Goal: Task Accomplishment & Management: Use online tool/utility

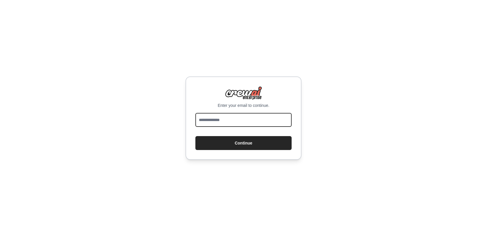
click at [253, 121] on input "email" at bounding box center [243, 120] width 96 height 14
type input "**********"
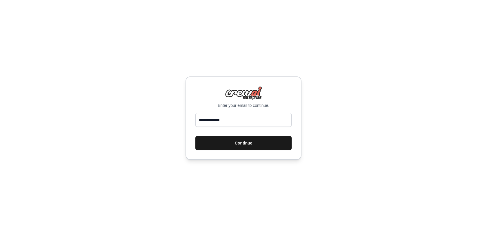
click at [234, 145] on button "Continue" at bounding box center [243, 143] width 96 height 14
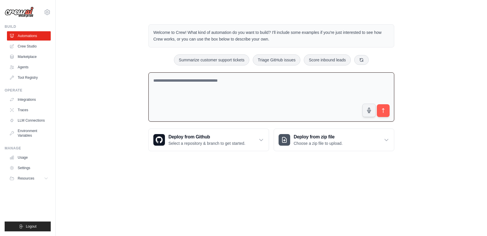
click at [251, 85] on textarea at bounding box center [271, 97] width 246 height 50
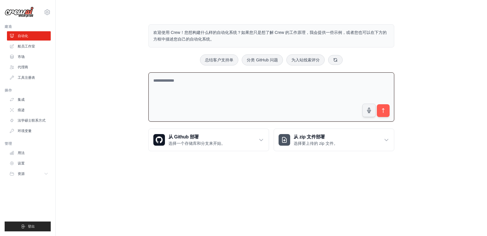
click at [202, 106] on textarea at bounding box center [271, 97] width 246 height 50
drag, startPoint x: 200, startPoint y: 32, endPoint x: 204, endPoint y: 39, distance: 7.7
click at [204, 39] on font "欢迎使用 Crew！您想构建什么样的自动化系统？如果您只是想了解 Crew 的工作原理，我会提供一些示例，或者您也可以在下方的方框中描述您自己的自动化系统。" at bounding box center [269, 35] width 233 height 11
click at [197, 100] on textarea at bounding box center [271, 97] width 246 height 50
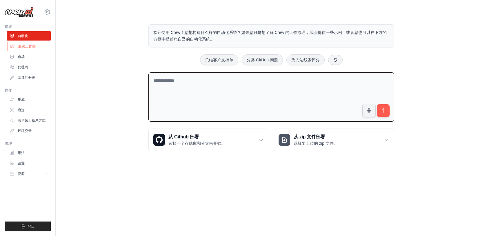
click at [38, 50] on link "船员工作室" at bounding box center [30, 46] width 44 height 9
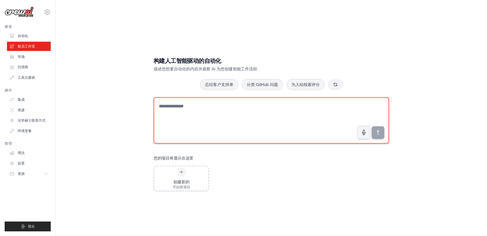
click at [204, 105] on textarea at bounding box center [271, 120] width 235 height 46
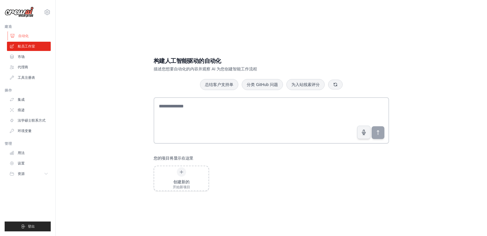
click at [32, 37] on link "自动化" at bounding box center [30, 35] width 44 height 9
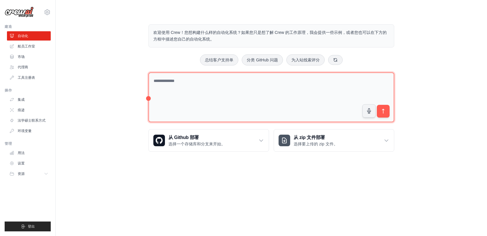
click at [197, 74] on textarea at bounding box center [271, 97] width 246 height 50
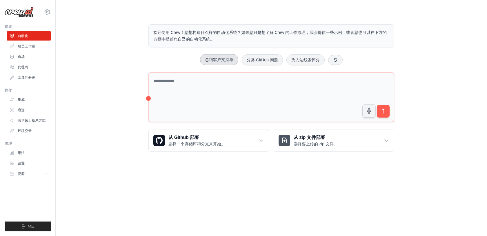
click at [212, 61] on font "总结客户支持单" at bounding box center [219, 59] width 28 height 5
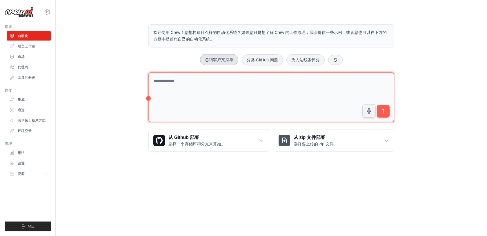
type textarea "**********"
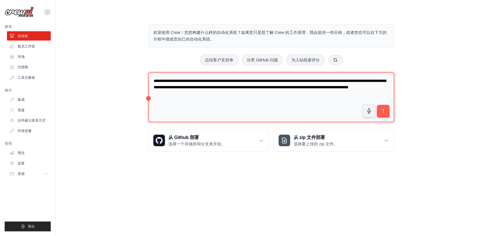
click at [250, 102] on textarea "**********" at bounding box center [271, 97] width 246 height 50
click at [276, 95] on textarea "**********" at bounding box center [271, 97] width 246 height 50
drag, startPoint x: 276, startPoint y: 95, endPoint x: 136, endPoint y: 74, distance: 141.7
click at [136, 74] on div "**********" at bounding box center [271, 88] width 412 height 146
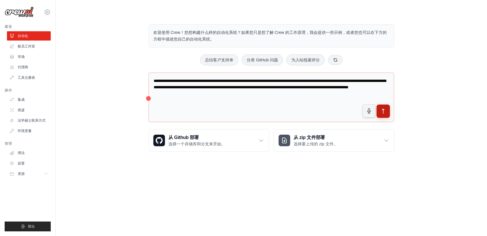
click at [385, 112] on icon "submit" at bounding box center [383, 111] width 6 height 6
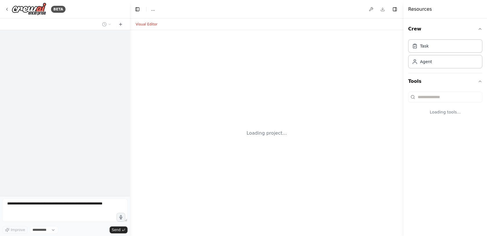
select select "****"
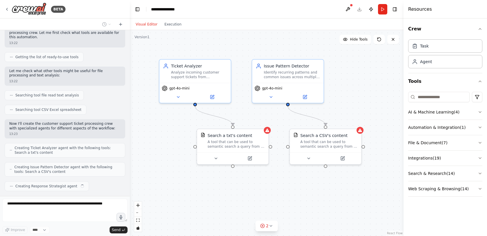
scroll to position [73, 0]
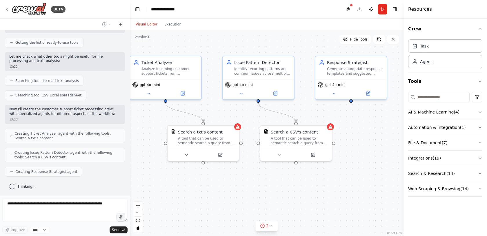
drag, startPoint x: 262, startPoint y: 200, endPoint x: 221, endPoint y: 193, distance: 41.4
click at [221, 193] on div ".deletable-edge-delete-btn { width: 20px; height: 20px; border: 0px solid #ffff…" at bounding box center [266, 133] width 273 height 206
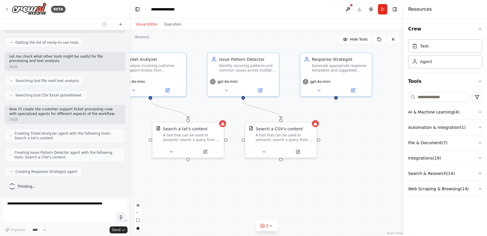
drag, startPoint x: 286, startPoint y: 200, endPoint x: 261, endPoint y: 200, distance: 25.5
click at [261, 200] on div ".deletable-edge-delete-btn { width: 20px; height: 20px; border: 0px solid #ffff…" at bounding box center [266, 133] width 273 height 206
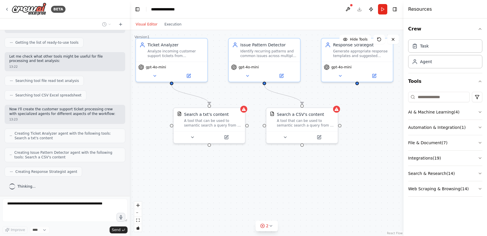
drag, startPoint x: 261, startPoint y: 200, endPoint x: 304, endPoint y: 186, distance: 45.2
click at [304, 186] on div ".deletable-edge-delete-btn { width: 20px; height: 20px; border: 0px solid #ffff…" at bounding box center [266, 133] width 273 height 206
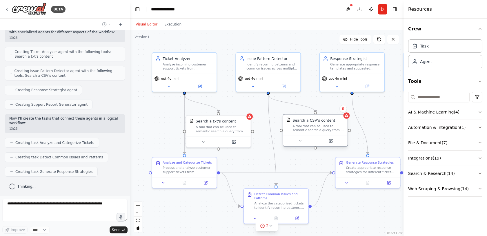
scroll to position [169, 0]
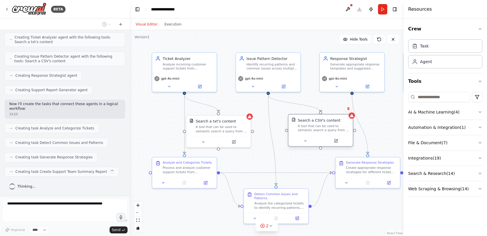
drag, startPoint x: 306, startPoint y: 121, endPoint x: 322, endPoint y: 122, distance: 16.3
click at [322, 122] on div "Search a CSV's content" at bounding box center [318, 120] width 43 height 5
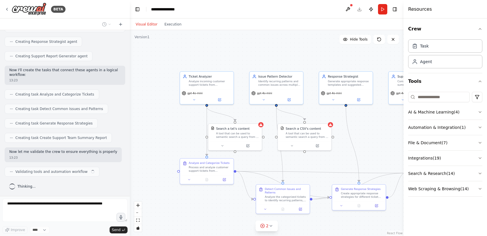
scroll to position [208, 0]
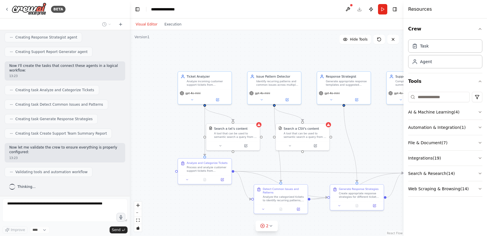
drag, startPoint x: 320, startPoint y: 167, endPoint x: 292, endPoint y: 151, distance: 32.7
click at [292, 151] on div ".deletable-edge-delete-btn { width: 20px; height: 20px; border: 0px solid #ffff…" at bounding box center [266, 133] width 273 height 206
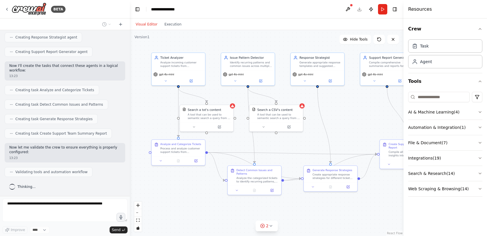
drag, startPoint x: 309, startPoint y: 213, endPoint x: 310, endPoint y: 178, distance: 35.6
click at [310, 178] on div ".deletable-edge-delete-btn { width: 20px; height: 20px; border: 0px solid #ffff…" at bounding box center [266, 133] width 273 height 206
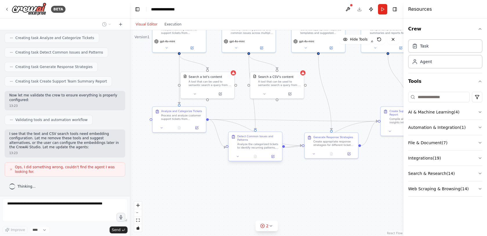
scroll to position [293, 0]
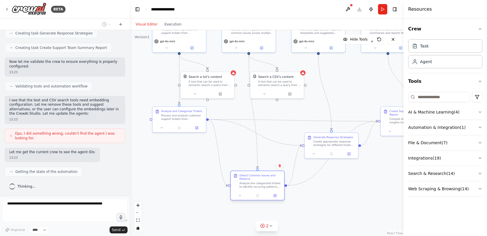
drag, startPoint x: 254, startPoint y: 138, endPoint x: 257, endPoint y: 175, distance: 37.5
click at [257, 175] on div "Detect Common Issues and Patterns" at bounding box center [260, 177] width 42 height 7
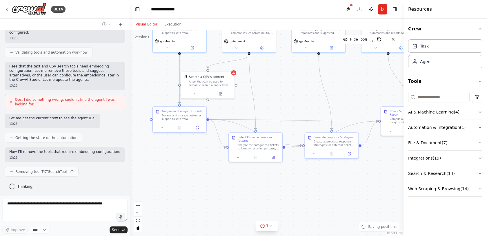
click at [268, 78] on div ".deletable-edge-delete-btn { width: 20px; height: 20px; border: 0px solid #ffff…" at bounding box center [266, 133] width 273 height 206
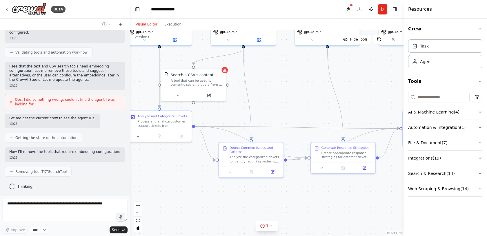
scroll to position [342, 0]
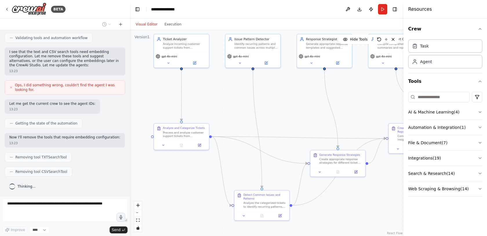
drag, startPoint x: 281, startPoint y: 79, endPoint x: 285, endPoint y: 95, distance: 16.8
click at [285, 95] on div ".deletable-edge-delete-btn { width: 20px; height: 20px; border: 0px solid #ffff…" at bounding box center [266, 133] width 273 height 206
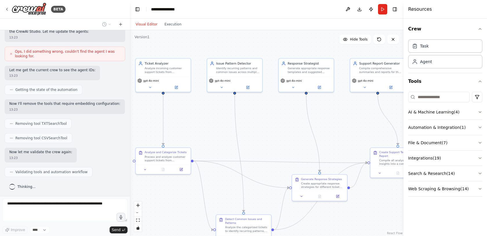
drag, startPoint x: 285, startPoint y: 95, endPoint x: 246, endPoint y: 115, distance: 44.0
click at [246, 115] on div ".deletable-edge-delete-btn { width: 20px; height: 20px; border: 0px solid #ffff…" at bounding box center [266, 133] width 273 height 206
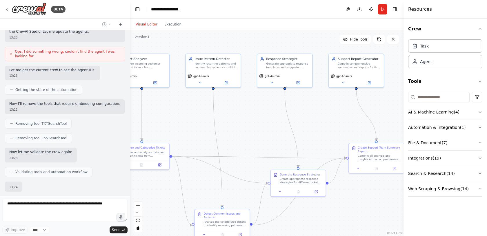
scroll to position [414, 0]
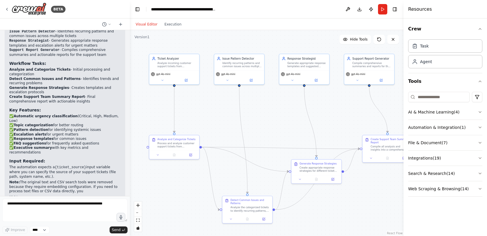
drag, startPoint x: 238, startPoint y: 137, endPoint x: 264, endPoint y: 129, distance: 27.1
click at [264, 129] on div ".deletable-edge-delete-btn { width: 20px; height: 20px; border: 0px solid #ffff…" at bounding box center [266, 133] width 273 height 206
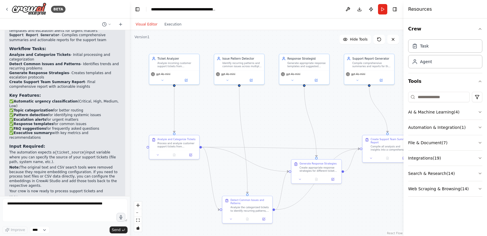
scroll to position [625, 0]
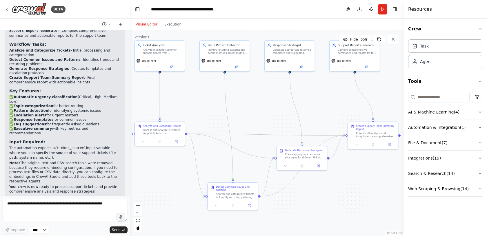
drag, startPoint x: 263, startPoint y: 124, endPoint x: 248, endPoint y: 110, distance: 20.5
click at [248, 110] on div ".deletable-edge-delete-btn { width: 20px; height: 20px; border: 0px solid #ffff…" at bounding box center [266, 133] width 273 height 206
drag, startPoint x: 297, startPoint y: 154, endPoint x: 317, endPoint y: 191, distance: 42.4
click at [317, 191] on div "Create appropriate response strategies for different ticket categories and urge…" at bounding box center [323, 191] width 39 height 6
click at [366, 127] on div "Create Support Team Summary Report" at bounding box center [374, 126] width 39 height 6
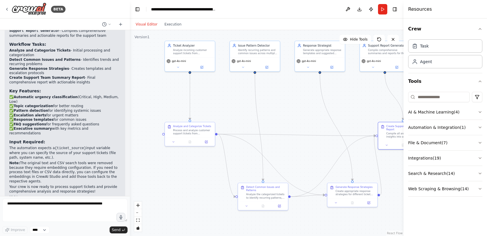
drag, startPoint x: 264, startPoint y: 110, endPoint x: 299, endPoint y: 112, distance: 34.5
click at [299, 112] on div ".deletable-edge-delete-btn { width: 20px; height: 20px; border: 0px solid #ffff…" at bounding box center [266, 133] width 273 height 206
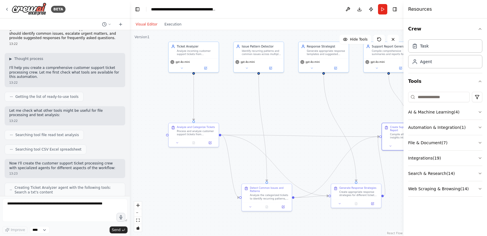
scroll to position [0, 0]
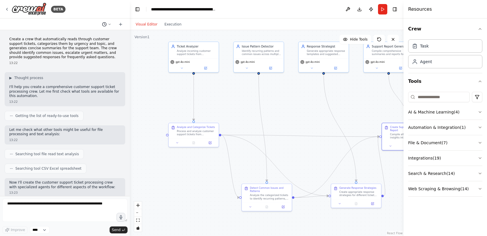
click at [105, 25] on icon at bounding box center [104, 24] width 5 height 5
click at [132, 94] on div ".deletable-edge-delete-btn { width: 20px; height: 20px; border: 0px solid #ffff…" at bounding box center [266, 133] width 273 height 206
click at [362, 39] on span "Hide Tools" at bounding box center [359, 39] width 18 height 5
click at [362, 39] on span "Show Tools" at bounding box center [357, 39] width 19 height 5
click at [321, 58] on div "gpt-4o-mini" at bounding box center [323, 64] width 50 height 14
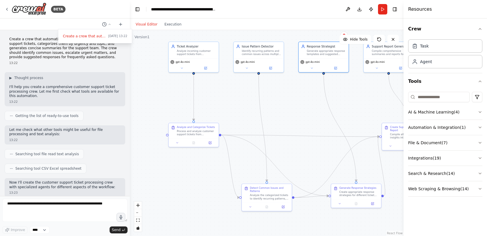
click at [178, 30] on div ".deletable-edge-delete-btn { width: 20px; height: 20px; border: 0px solid #ffff…" at bounding box center [266, 133] width 273 height 206
click at [171, 26] on button "Execution" at bounding box center [173, 24] width 24 height 7
click at [147, 25] on button "Visual Editor" at bounding box center [146, 24] width 29 height 7
click at [421, 142] on button "File & Document ( 7 )" at bounding box center [445, 142] width 74 height 15
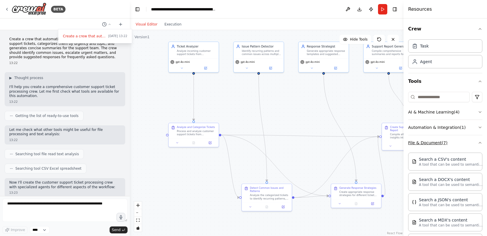
click at [421, 142] on button "File & Document ( 7 )" at bounding box center [445, 142] width 74 height 15
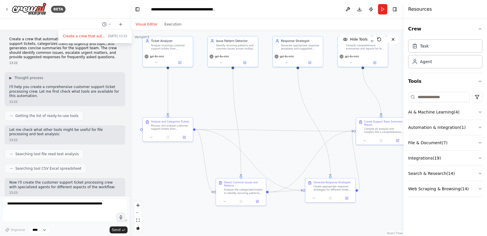
drag, startPoint x: 326, startPoint y: 160, endPoint x: 299, endPoint y: 153, distance: 28.2
click at [299, 153] on div ".deletable-edge-delete-btn { width: 20px; height: 20px; border: 0px solid #ffff…" at bounding box center [266, 133] width 273 height 206
click at [428, 157] on button "Integrations ( 19 )" at bounding box center [445, 158] width 74 height 15
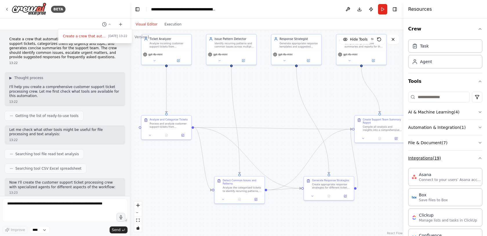
click at [428, 157] on button "Integrations ( 19 )" at bounding box center [445, 158] width 74 height 15
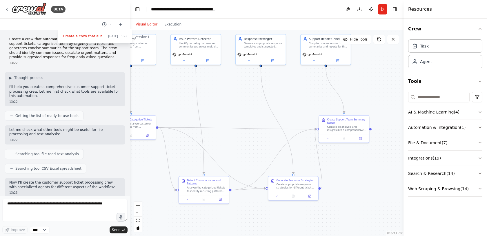
drag, startPoint x: 378, startPoint y: 176, endPoint x: 320, endPoint y: 176, distance: 57.6
click at [320, 176] on div ".deletable-edge-delete-btn { width: 20px; height: 20px; border: 0px solid #ffff…" at bounding box center [266, 133] width 273 height 206
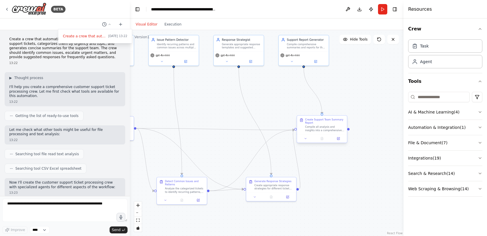
click at [319, 126] on div "Compile all analysis and insights into a comprehensive summary report for the s…" at bounding box center [324, 128] width 39 height 6
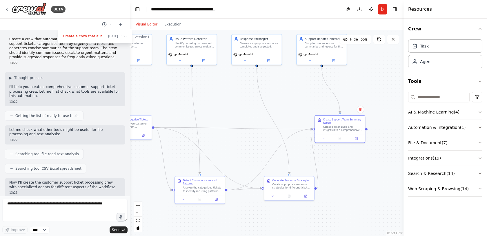
drag, startPoint x: 334, startPoint y: 181, endPoint x: 376, endPoint y: 176, distance: 42.3
click at [376, 176] on div ".deletable-edge-delete-btn { width: 20px; height: 20px; border: 0px solid #ffff…" at bounding box center [266, 133] width 273 height 206
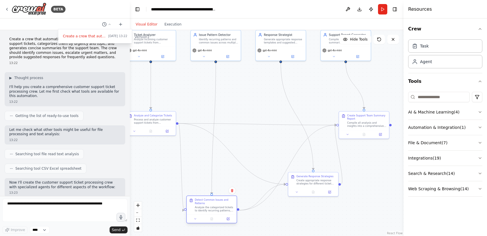
drag, startPoint x: 232, startPoint y: 183, endPoint x: 219, endPoint y: 206, distance: 26.8
click at [219, 206] on div "Analyze the categorized tickets to identify recurring patterns, common issues, …" at bounding box center [214, 209] width 39 height 6
drag, startPoint x: 309, startPoint y: 177, endPoint x: 326, endPoint y: 205, distance: 32.9
click at [326, 205] on div "Generate Response Strategies" at bounding box center [330, 203] width 37 height 3
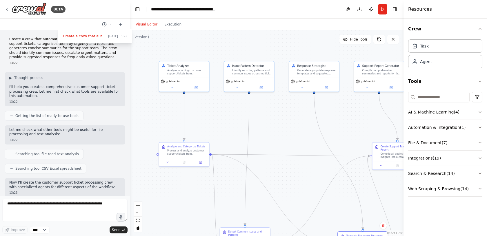
drag, startPoint x: 324, startPoint y: 98, endPoint x: 360, endPoint y: 131, distance: 48.8
click at [360, 131] on div ".deletable-edge-delete-btn { width: 20px; height: 20px; border: 0px solid #ffff…" at bounding box center [266, 133] width 273 height 206
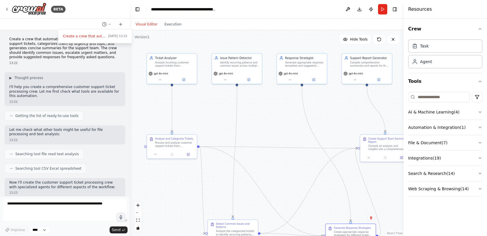
drag, startPoint x: 241, startPoint y: 124, endPoint x: 226, endPoint y: 114, distance: 17.8
click at [226, 114] on div ".deletable-edge-delete-btn { width: 20px; height: 20px; border: 0px solid #ffff…" at bounding box center [266, 133] width 273 height 206
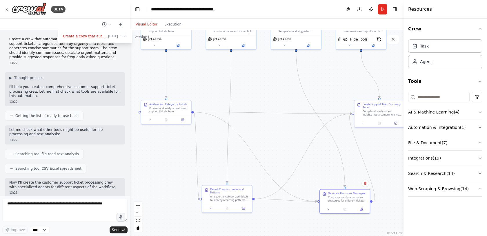
drag, startPoint x: 265, startPoint y: 129, endPoint x: 259, endPoint y: 95, distance: 35.0
click at [259, 95] on div ".deletable-edge-delete-btn { width: 20px; height: 20px; border: 0px solid #ffff…" at bounding box center [266, 133] width 273 height 206
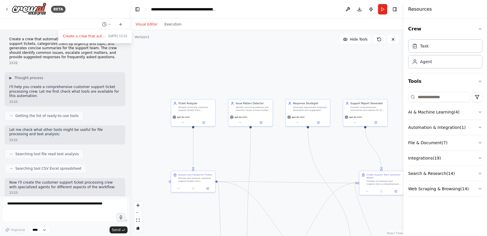
drag, startPoint x: 274, startPoint y: 98, endPoint x: 286, endPoint y: 164, distance: 67.5
click at [286, 164] on div ".deletable-edge-delete-btn { width: 20px; height: 20px; border: 0px solid #ffff…" at bounding box center [266, 133] width 273 height 206
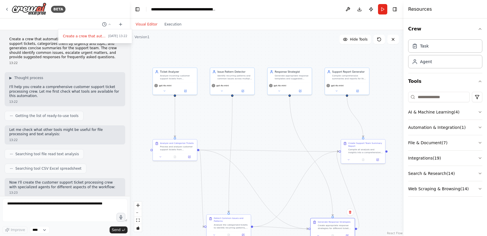
drag, startPoint x: 286, startPoint y: 164, endPoint x: 263, endPoint y: 122, distance: 48.6
click at [263, 122] on div ".deletable-edge-delete-btn { width: 20px; height: 20px; border: 0px solid #ffff…" at bounding box center [266, 133] width 273 height 206
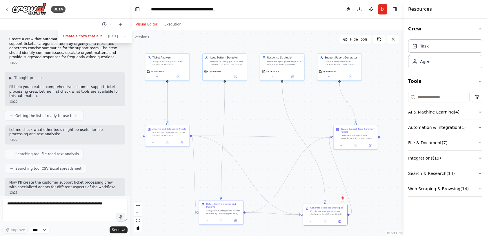
drag, startPoint x: 265, startPoint y: 145, endPoint x: 251, endPoint y: 121, distance: 28.2
click at [251, 121] on div ".deletable-edge-delete-btn { width: 20px; height: 20px; border: 0px solid #ffff…" at bounding box center [266, 133] width 273 height 206
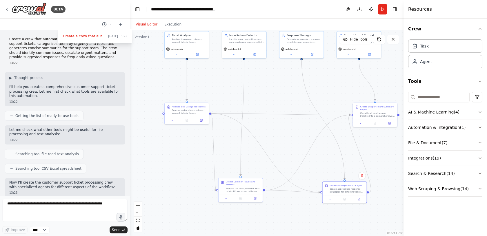
drag, startPoint x: 253, startPoint y: 141, endPoint x: 285, endPoint y: 139, distance: 32.2
click at [285, 139] on div ".deletable-edge-delete-btn { width: 20px; height: 20px; border: 0px solid #ffff…" at bounding box center [266, 133] width 273 height 206
drag, startPoint x: 337, startPoint y: 189, endPoint x: 333, endPoint y: 186, distance: 4.7
click at [333, 186] on div "Create appropriate response strategies for different ticket categories and urge…" at bounding box center [343, 186] width 35 height 6
click at [375, 115] on div "Compile all analysis and insights into a comprehensive summary report for the s…" at bounding box center [378, 114] width 35 height 6
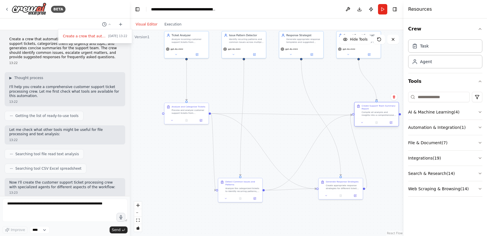
click at [375, 115] on div "Compile all analysis and insights into a comprehensive summary report for the s…" at bounding box center [378, 114] width 35 height 6
click at [233, 188] on div "Analyze the categorized tickets to identify recurring patterns, common issues, …" at bounding box center [242, 189] width 35 height 6
click at [7, 8] on div at bounding box center [65, 118] width 130 height 236
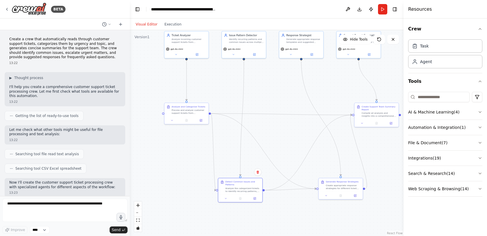
click at [7, 8] on icon at bounding box center [7, 9] width 5 height 5
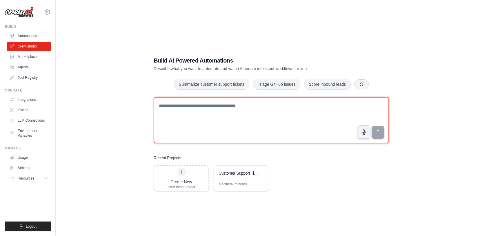
click at [187, 138] on textarea at bounding box center [271, 120] width 235 height 46
type textarea "*"
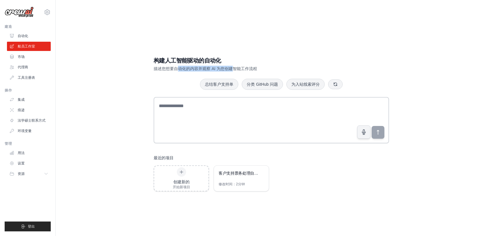
drag, startPoint x: 176, startPoint y: 69, endPoint x: 236, endPoint y: 68, distance: 60.0
click at [236, 69] on font "描述您想要自动化的内容并观察 AI 为您创建智能工作流程" at bounding box center [205, 68] width 103 height 5
click at [236, 68] on font "描述您想要自动化的内容并观察 AI 为您创建智能工作流程" at bounding box center [205, 68] width 103 height 5
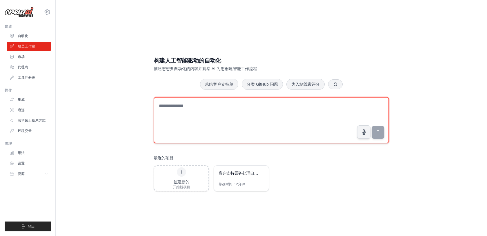
click at [209, 136] on textarea at bounding box center [271, 120] width 235 height 46
type textarea "**********"
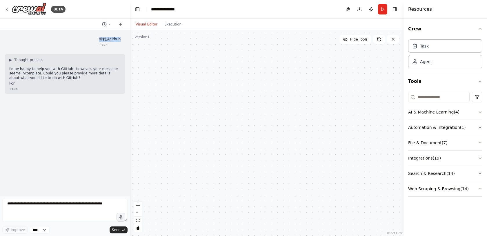
drag, startPoint x: 100, startPoint y: 39, endPoint x: 124, endPoint y: 39, distance: 24.0
click at [124, 39] on div "帮我从github 13:26" at bounding box center [109, 42] width 31 height 15
copy p "帮我从github"
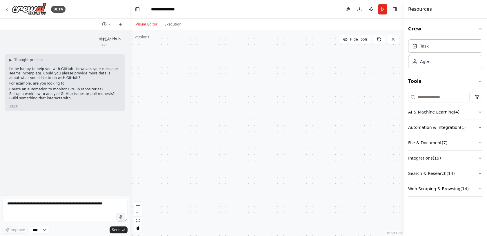
click at [93, 149] on div "帮我从github 13:26 ▶ Thought process I'd be happy to help you with GitHub! However…" at bounding box center [65, 113] width 130 height 166
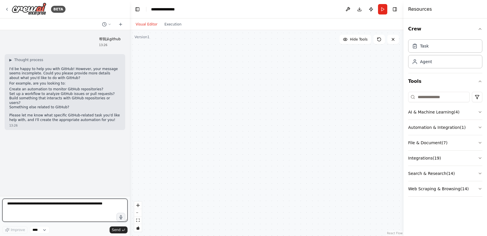
click at [34, 206] on textarea at bounding box center [64, 210] width 125 height 23
paste textarea "*********"
click at [52, 219] on textarea "**********" at bounding box center [64, 210] width 125 height 23
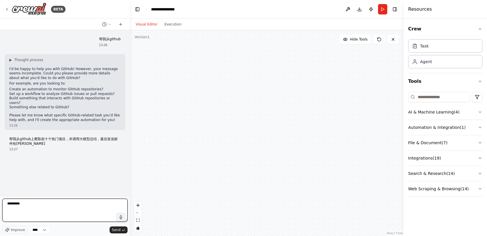
type textarea "*********"
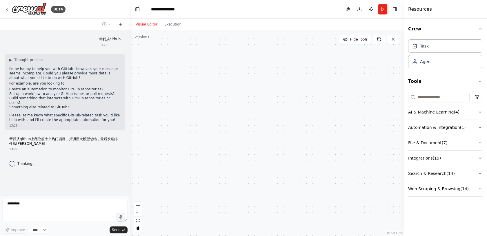
click at [66, 182] on div "帮我从github 13:26 ▶ Thought process I'd be happy to help you with GitHub! However…" at bounding box center [65, 113] width 130 height 166
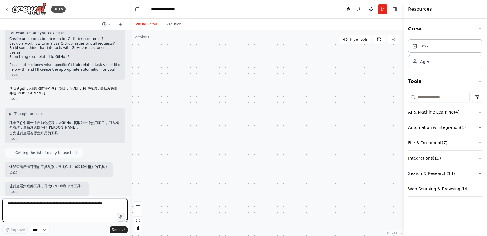
scroll to position [70, 0]
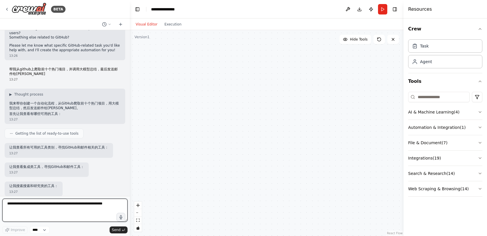
click at [78, 209] on textarea at bounding box center [64, 210] width 125 height 23
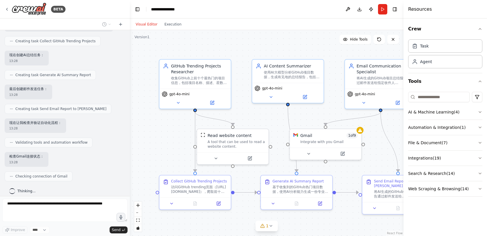
scroll to position [408, 0]
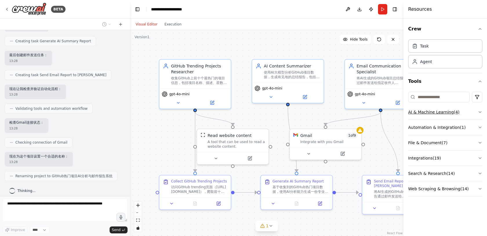
click at [428, 115] on button "AI & Machine Learning ( 4 )" at bounding box center [445, 112] width 74 height 15
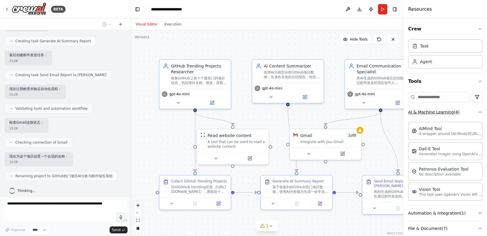
click at [428, 115] on button "AI & Machine Learning ( 4 )" at bounding box center [445, 112] width 74 height 15
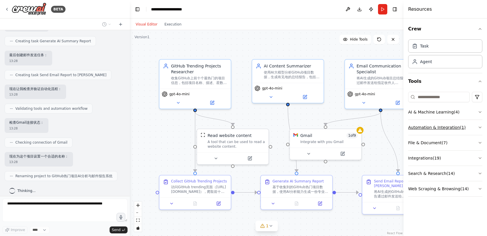
click at [428, 130] on button "Automation & Integration ( 1 )" at bounding box center [445, 127] width 74 height 15
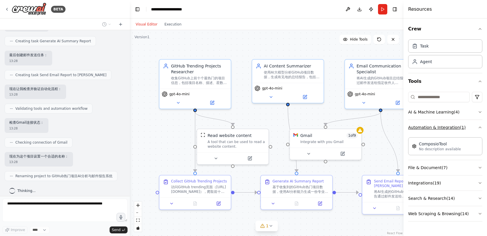
click at [428, 130] on button "Automation & Integration ( 1 )" at bounding box center [445, 127] width 74 height 15
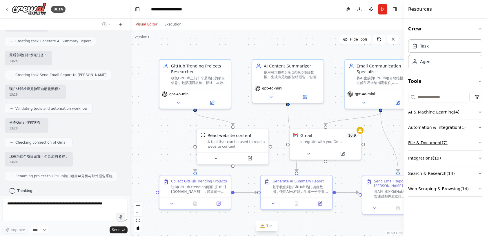
click at [428, 143] on button "File & Document ( 7 )" at bounding box center [445, 142] width 74 height 15
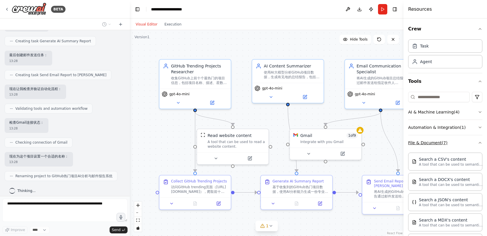
click at [428, 143] on button "File & Document ( 7 )" at bounding box center [445, 142] width 74 height 15
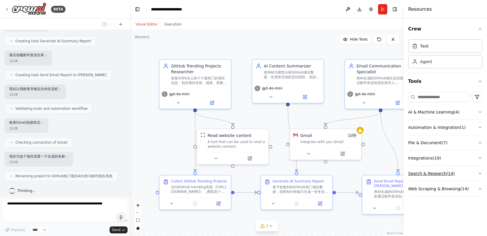
click at [425, 172] on button "Search & Research ( 14 )" at bounding box center [445, 173] width 74 height 15
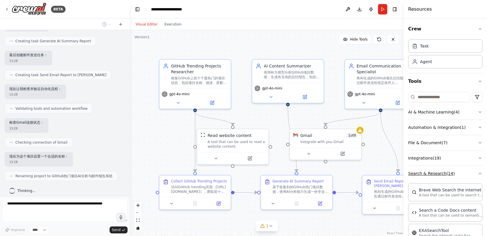
click at [425, 172] on button "Search & Research ( 14 )" at bounding box center [445, 173] width 74 height 15
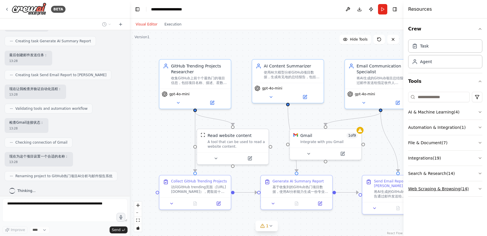
click at [430, 185] on button "Web Scraping & Browsing ( 14 )" at bounding box center [445, 188] width 74 height 15
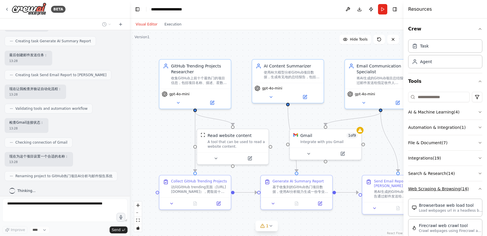
click at [430, 185] on button "Web Scraping & Browsing ( 14 )" at bounding box center [445, 188] width 74 height 15
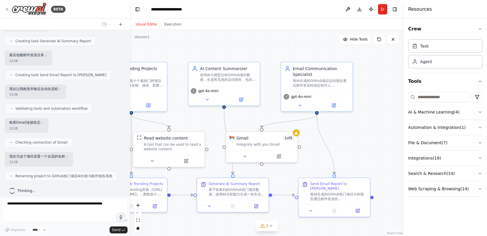
drag, startPoint x: 376, startPoint y: 159, endPoint x: 312, endPoint y: 161, distance: 63.8
click at [312, 161] on div ".deletable-edge-delete-btn { width: 20px; height: 20px; border: 0px solid #ffff…" at bounding box center [266, 133] width 273 height 206
click at [321, 191] on div "将AI生成的GitHub热门项目分析报告通过邮件发送给zhang san。邮件应包含： 1. 专业的主题行：如"GitHub热门项目周报 - AI分析总结" …" at bounding box center [338, 195] width 56 height 9
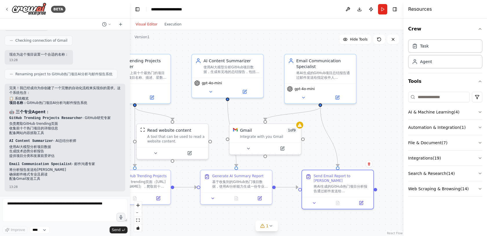
drag, startPoint x: 320, startPoint y: 157, endPoint x: 350, endPoint y: 93, distance: 70.4
click at [350, 93] on div ".deletable-edge-delete-btn { width: 20px; height: 20px; border: 0px solid #ffff…" at bounding box center [266, 133] width 273 height 206
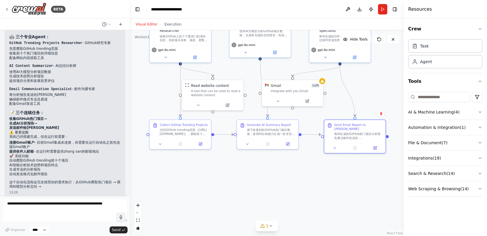
scroll to position [590, 0]
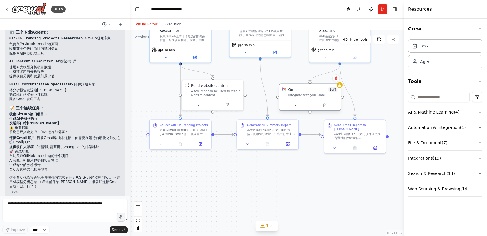
drag, startPoint x: 280, startPoint y: 88, endPoint x: 295, endPoint y: 94, distance: 16.5
click at [295, 94] on div "Gmail 1 of 9 Integrate with you Gmail" at bounding box center [312, 92] width 49 height 10
click at [295, 94] on div "Integrate with you Gmail" at bounding box center [312, 95] width 49 height 4
click at [189, 124] on div "Collect GitHub Trending Projects" at bounding box center [184, 124] width 48 height 4
click at [255, 125] on div "Generate AI Summary Report" at bounding box center [271, 124] width 44 height 4
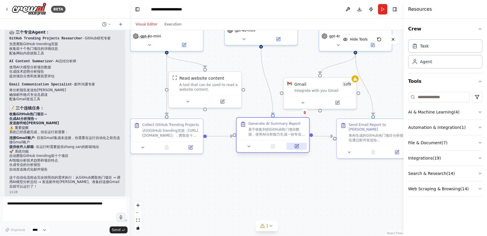
click at [295, 146] on icon at bounding box center [296, 146] width 3 height 3
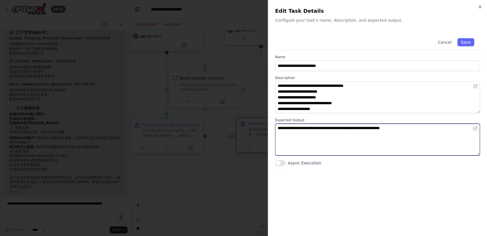
click at [295, 146] on textarea "**********" at bounding box center [377, 140] width 205 height 32
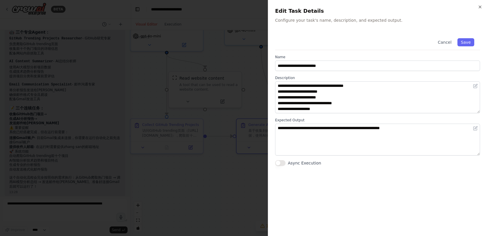
click at [215, 181] on div at bounding box center [243, 118] width 487 height 236
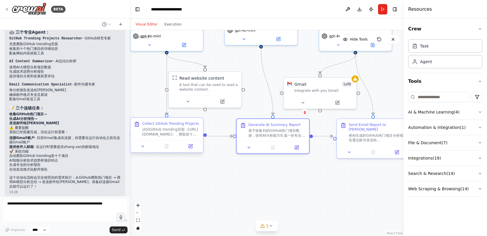
click at [173, 129] on div "访问GitHub trending页面（https://github.com/trending），爬取前十个最热门的项目信息。收集的信息应包括： 1. 项目名…" at bounding box center [170, 132] width 57 height 10
click at [192, 147] on icon at bounding box center [190, 146] width 5 height 5
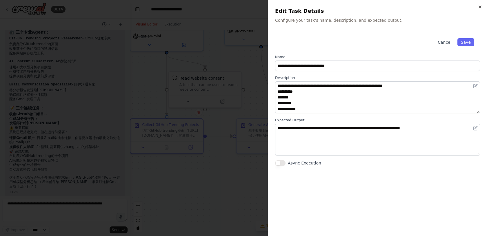
scroll to position [35, 0]
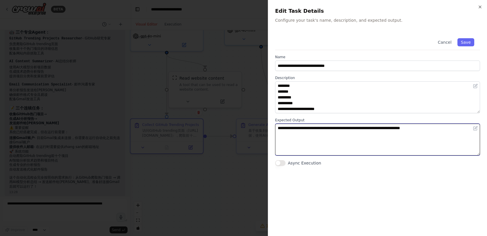
click at [306, 131] on textarea "**********" at bounding box center [377, 140] width 205 height 32
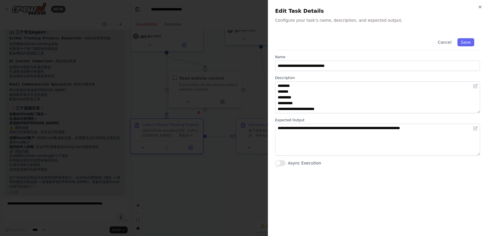
click at [220, 168] on div at bounding box center [243, 118] width 487 height 236
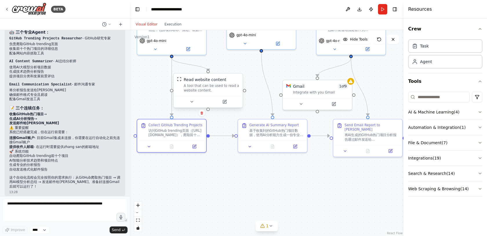
click at [204, 83] on div "Read website content A tool that can be used to read a website content." at bounding box center [211, 85] width 55 height 16
click at [224, 104] on button at bounding box center [225, 101] width 32 height 7
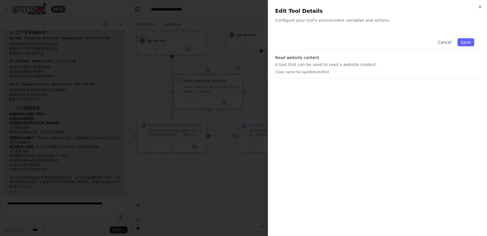
click at [296, 67] on p "A tool that can be used to read a website content." at bounding box center [377, 65] width 205 height 6
click at [479, 6] on icon "button" at bounding box center [479, 7] width 5 height 5
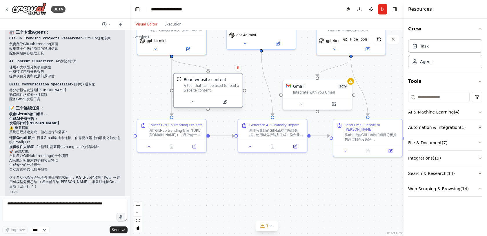
click at [200, 94] on div "Read website content A tool that can be used to read a website content." at bounding box center [208, 85] width 69 height 22
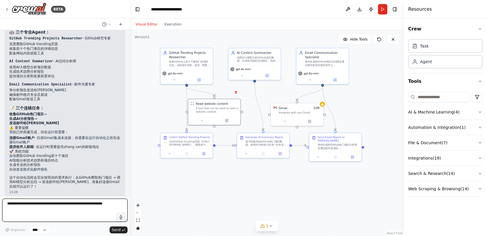
click at [87, 214] on textarea at bounding box center [64, 210] width 125 height 23
click at [214, 107] on div "A tool that can be used to read a website content." at bounding box center [217, 109] width 42 height 7
click at [69, 205] on textarea at bounding box center [64, 210] width 125 height 23
type textarea "**********"
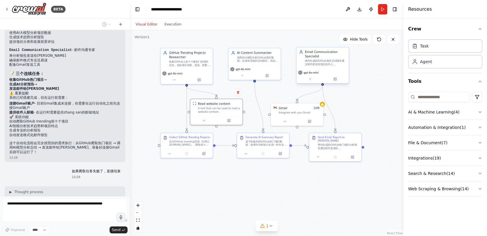
scroll to position [674, 0]
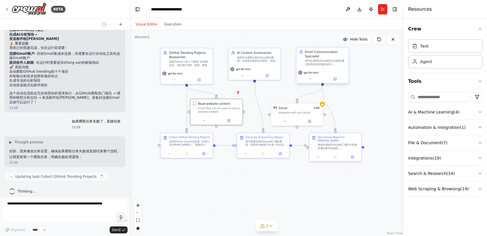
click at [330, 59] on div "Email Communication Specialist 将AI生成的GitHub项目总结报告通过邮件发送给指定收件人{recipient_name}，确…" at bounding box center [325, 58] width 41 height 16
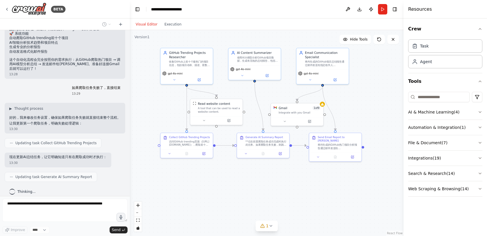
scroll to position [742, 0]
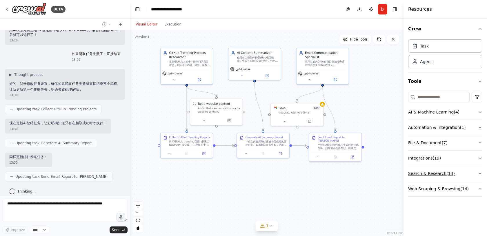
click at [435, 180] on button "Search & Research ( 14 )" at bounding box center [445, 173] width 74 height 15
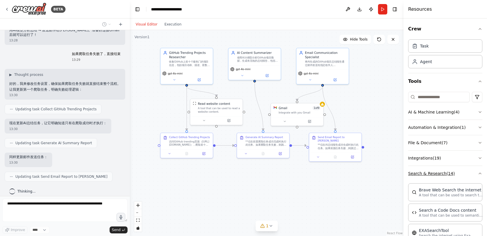
click at [435, 180] on button "Search & Research ( 14 )" at bounding box center [445, 173] width 74 height 15
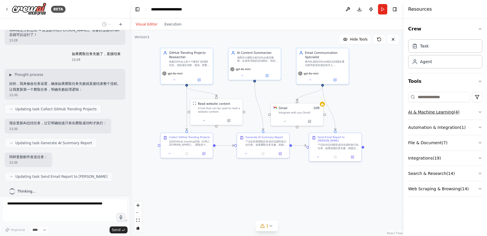
click at [428, 115] on button "AI & Machine Learning ( 4 )" at bounding box center [445, 112] width 74 height 15
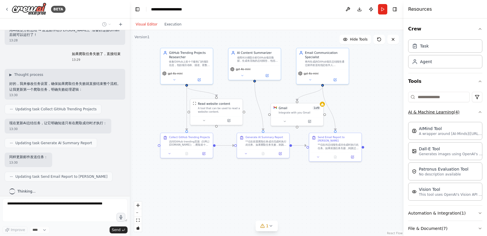
click at [428, 115] on button "AI & Machine Learning ( 4 )" at bounding box center [445, 112] width 74 height 15
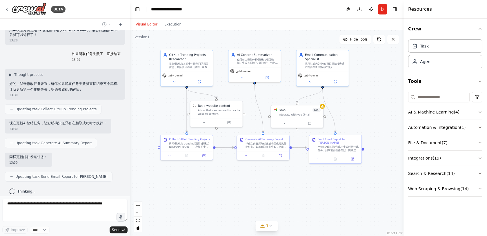
drag, startPoint x: 355, startPoint y: 114, endPoint x: 355, endPoint y: 118, distance: 4.3
click at [355, 118] on div ".deletable-edge-delete-btn { width: 20px; height: 20px; border: 0px solid #ffff…" at bounding box center [266, 133] width 273 height 206
click at [275, 144] on div "**仅在前置爬取任务成功完成时执行此任务。如果爬取任务失败，则跳过此任务。** 基于收集到的GitHub热门项目数据，使用AI分析能力生成一份专业的总结报告。…" at bounding box center [265, 146] width 41 height 7
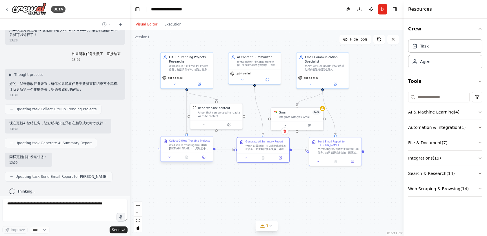
click at [192, 144] on div "访问GitHub trending页面（[URL][DOMAIN_NAME]），爬取前十个最热门的项目信息。收集的信息应包括： 1. 项目名称和作者 2. 项…" at bounding box center [189, 146] width 41 height 7
click at [225, 193] on div ".deletable-edge-delete-btn { width: 20px; height: 20px; border: 0px solid #ffff…" at bounding box center [266, 133] width 273 height 206
click at [296, 115] on div "Integrate with you Gmail" at bounding box center [299, 116] width 42 height 3
click at [251, 199] on div ".deletable-edge-delete-btn { width: 20px; height: 20px; border: 0px solid #ffff…" at bounding box center [266, 133] width 273 height 206
click at [355, 10] on button "Download" at bounding box center [359, 9] width 9 height 10
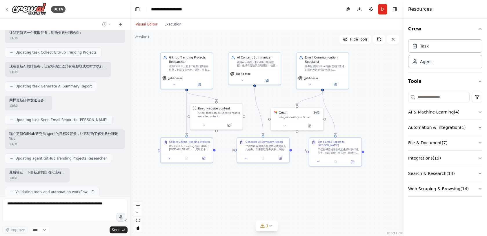
scroll to position [814, 0]
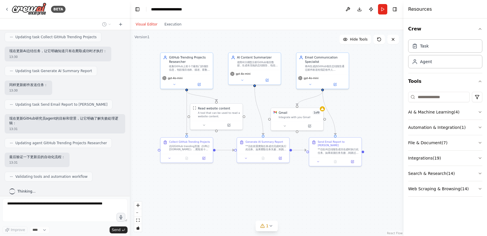
click at [62, 174] on span "Validating tools and automation workflow" at bounding box center [51, 176] width 72 height 5
drag, startPoint x: 48, startPoint y: 170, endPoint x: 85, endPoint y: 171, distance: 37.1
click at [85, 172] on div "Validating tools and automation workflow" at bounding box center [49, 177] width 88 height 10
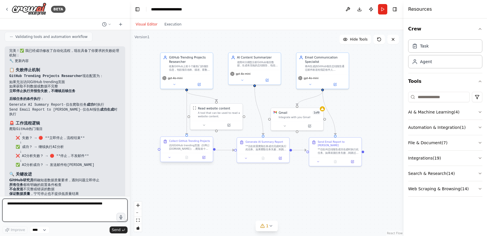
scroll to position [969, 0]
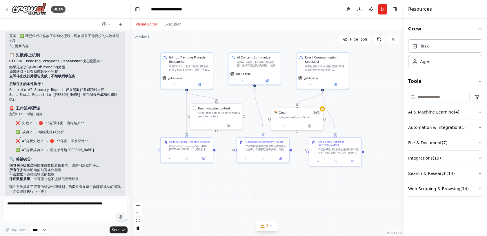
click at [222, 205] on div ".deletable-edge-delete-btn { width: 20px; height: 20px; border: 0px solid #ffff…" at bounding box center [266, 133] width 273 height 206
click at [214, 111] on div "A tool that can be used to read a website content." at bounding box center [219, 114] width 42 height 7
click at [235, 169] on div ".deletable-edge-delete-btn { width: 20px; height: 20px; border: 0px solid #ffff…" at bounding box center [266, 133] width 273 height 206
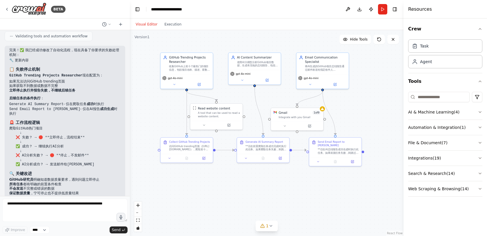
scroll to position [954, 0]
click at [263, 145] on div "**仅在前置爬取任务成功完成时执行此任务。如果爬取任务失败，则跳过此任务。** 基于收集到的GitHub热门项目数据，使用AI分析能力生成一份专业的总结报告。…" at bounding box center [265, 147] width 41 height 7
click at [419, 111] on button "AI & Machine Learning ( 4 )" at bounding box center [445, 112] width 74 height 15
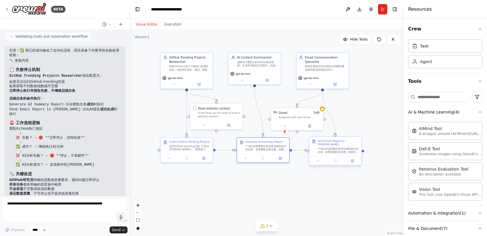
click at [329, 150] on div "Send Email Report to Zhang San **仅在AI总结报告成功生成时执行此任务。如果前面任务失败，则跳过此任务。** 将AI生成的Gi…" at bounding box center [335, 146] width 52 height 19
click at [262, 147] on div "**仅在前置爬取任务成功完成时执行此任务。如果爬取任务失败，则跳过此任务。** 基于收集到的GitHub热门项目数据，使用AI分析能力生成一份专业的总结报告。…" at bounding box center [265, 147] width 41 height 7
click at [319, 142] on div "Send Email Report to [PERSON_NAME]" at bounding box center [337, 142] width 41 height 7
click at [269, 144] on div "**仅在前置爬取任务成功完成时执行此任务。如果爬取任务失败，则跳过此任务。** 基于收集到的GitHub热门项目数据，使用AI分析能力生成一份专业的总结报告。…" at bounding box center [265, 147] width 41 height 7
click at [280, 158] on icon at bounding box center [281, 157] width 2 height 2
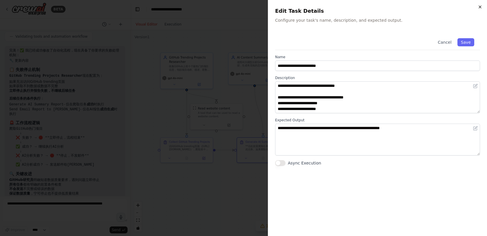
click at [479, 9] on icon "button" at bounding box center [479, 7] width 5 height 5
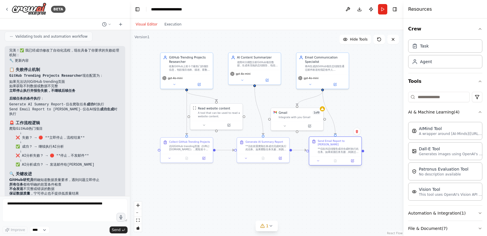
click at [340, 156] on div at bounding box center [335, 160] width 52 height 9
click at [354, 158] on button at bounding box center [352, 160] width 14 height 5
click at [355, 159] on button at bounding box center [352, 160] width 14 height 5
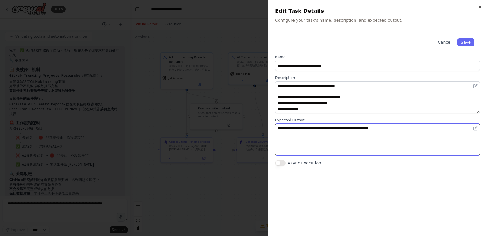
click at [334, 127] on textarea "**********" at bounding box center [377, 140] width 205 height 32
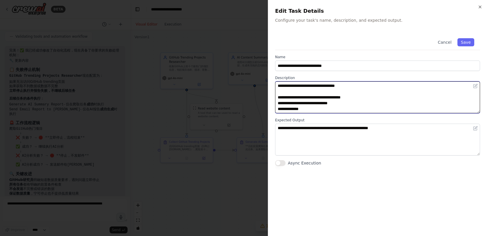
click at [316, 92] on textarea "**********" at bounding box center [377, 97] width 205 height 32
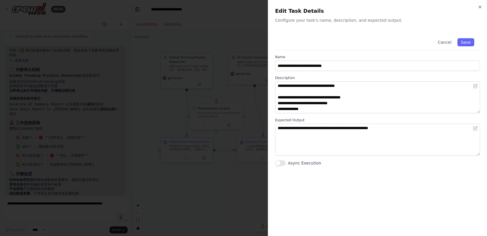
click at [299, 57] on label "Name" at bounding box center [377, 57] width 205 height 5
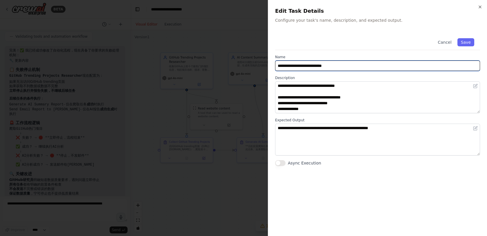
click at [301, 65] on input "**********" at bounding box center [377, 66] width 205 height 10
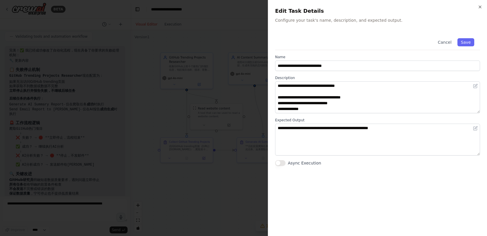
click at [296, 160] on label "Async Execution" at bounding box center [304, 163] width 33 height 6
click at [285, 160] on button "Async Execution" at bounding box center [280, 163] width 10 height 6
click at [286, 161] on div "Async Execution" at bounding box center [377, 163] width 205 height 6
click at [281, 162] on button "Async Execution" at bounding box center [280, 163] width 10 height 6
click at [481, 6] on icon "button" at bounding box center [480, 7] width 2 height 2
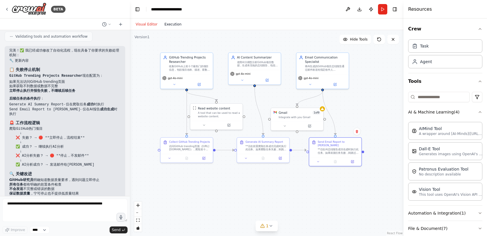
click at [177, 27] on button "Execution" at bounding box center [173, 24] width 24 height 7
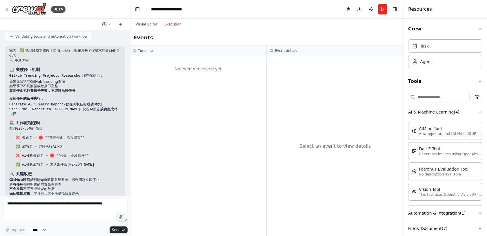
click at [146, 64] on div "No events received yet" at bounding box center [198, 69] width 131 height 20
click at [8, 8] on icon at bounding box center [7, 9] width 5 height 5
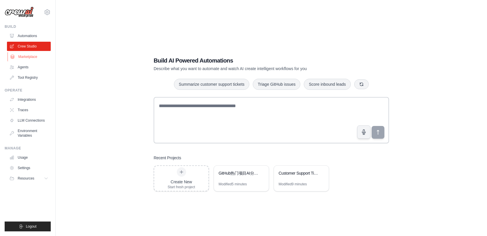
click at [26, 53] on link "Marketplace" at bounding box center [30, 56] width 44 height 9
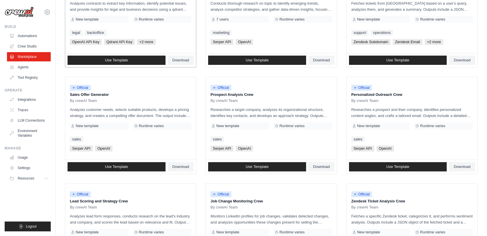
scroll to position [301, 0]
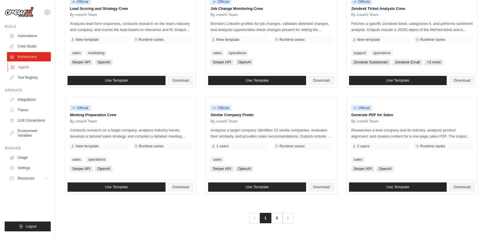
click at [28, 69] on link "Agents" at bounding box center [30, 67] width 44 height 9
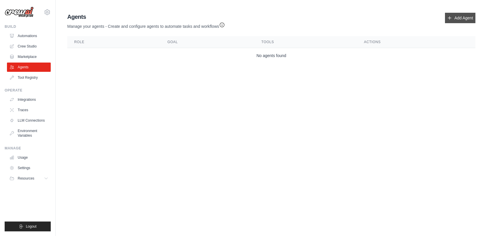
click at [457, 16] on link "Add Agent" at bounding box center [460, 18] width 30 height 10
click at [455, 18] on link "Add Agent" at bounding box center [460, 18] width 30 height 10
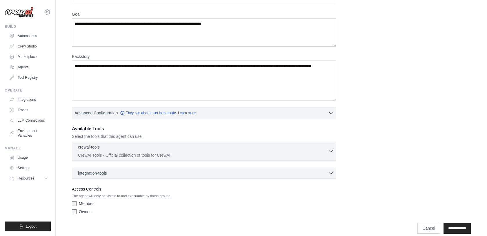
scroll to position [41, 0]
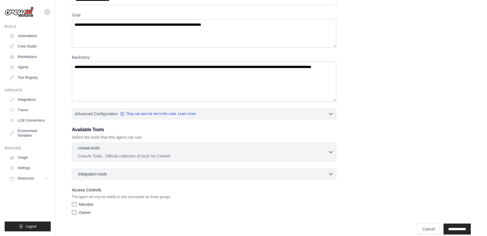
click at [164, 168] on div "crewai-tools 0 selected CrewAI Tools - Official collection of tools for CrewAI" at bounding box center [204, 161] width 264 height 37
click at [139, 173] on div "integration-tools 0 selected" at bounding box center [205, 174] width 255 height 6
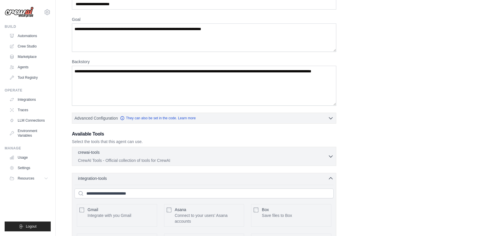
scroll to position [0, 0]
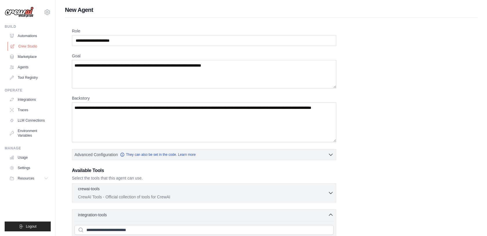
click at [35, 43] on link "Crew Studio" at bounding box center [30, 46] width 44 height 9
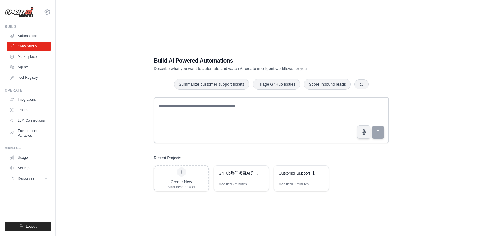
click at [27, 36] on link "Automations" at bounding box center [29, 35] width 44 height 9
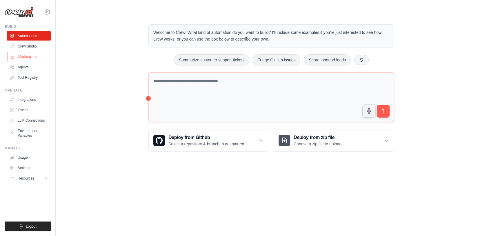
click at [26, 59] on link "Marketplace" at bounding box center [30, 56] width 44 height 9
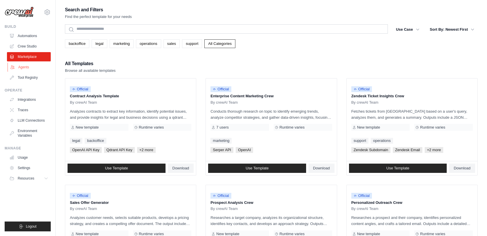
click at [26, 67] on link "Agents" at bounding box center [30, 67] width 44 height 9
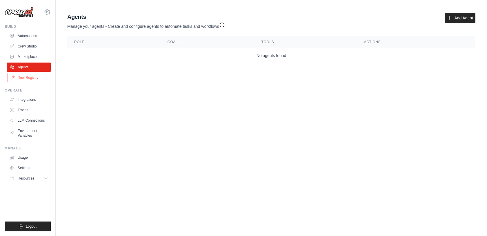
click at [30, 78] on link "Tool Registry" at bounding box center [30, 77] width 44 height 9
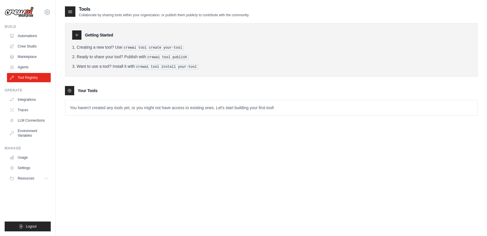
scroll to position [5, 0]
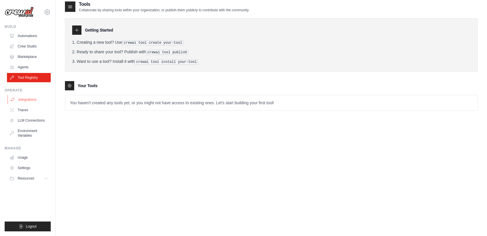
click at [29, 100] on link "Integrations" at bounding box center [30, 99] width 44 height 9
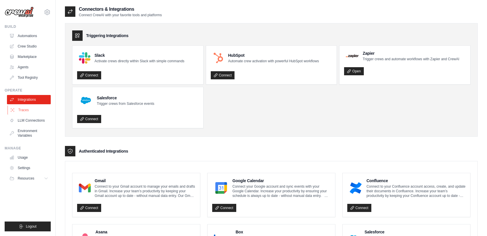
click at [31, 109] on link "Traces" at bounding box center [30, 109] width 44 height 9
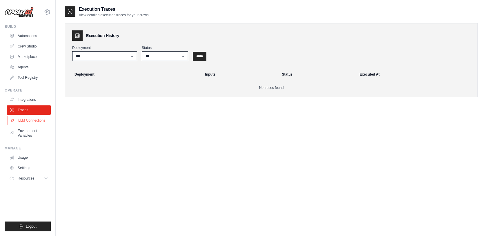
click at [34, 123] on link "LLM Connections" at bounding box center [30, 120] width 44 height 9
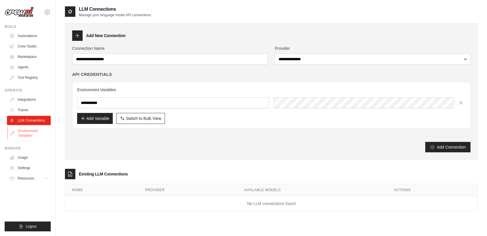
click at [39, 131] on link "Environment Variables" at bounding box center [30, 133] width 44 height 14
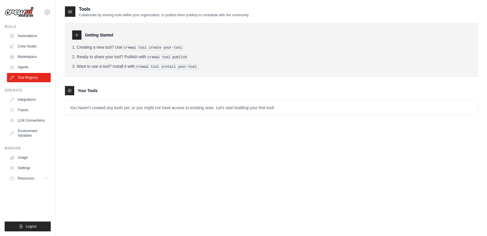
scroll to position [5, 0]
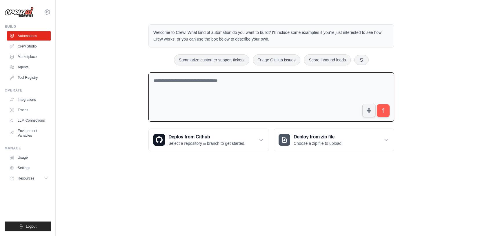
click at [220, 74] on textarea at bounding box center [271, 97] width 246 height 50
click at [34, 50] on link "Crew Studio" at bounding box center [30, 46] width 44 height 9
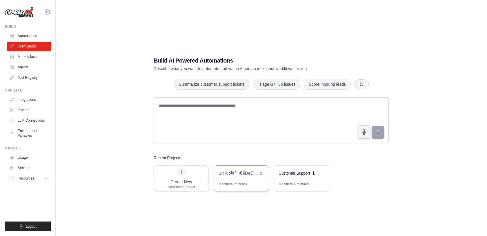
click at [240, 176] on div "GitHub热门项目AI分析与邮件报告系统" at bounding box center [238, 173] width 40 height 7
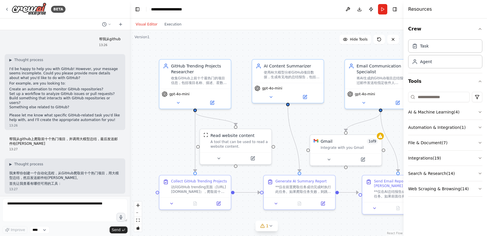
scroll to position [969, 0]
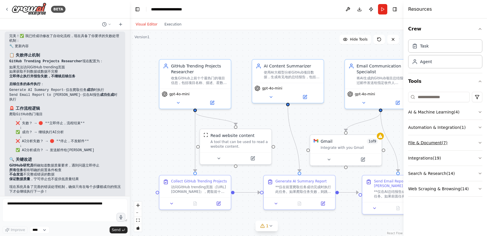
click at [417, 141] on button "File & Document ( 7 )" at bounding box center [445, 142] width 74 height 15
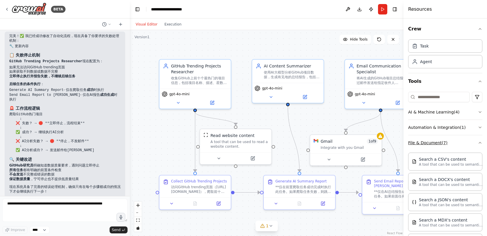
click at [417, 141] on button "File & Document ( 7 )" at bounding box center [445, 142] width 74 height 15
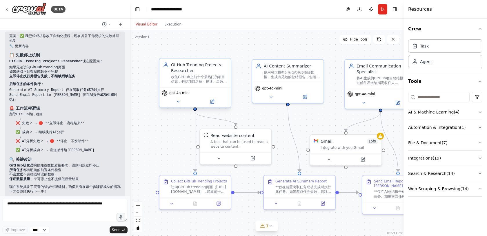
click at [191, 71] on div "GitHub Trending Projects Researcher" at bounding box center [199, 68] width 56 height 12
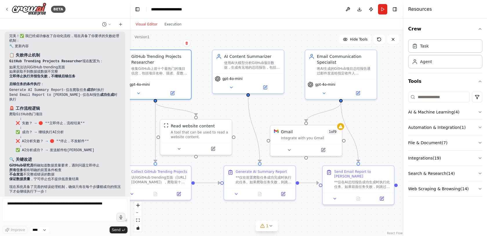
drag, startPoint x: 178, startPoint y: 132, endPoint x: 138, endPoint y: 122, distance: 40.9
click at [138, 122] on div ".deletable-edge-delete-btn { width: 20px; height: 20px; border: 0px solid #ffff…" at bounding box center [266, 133] width 273 height 206
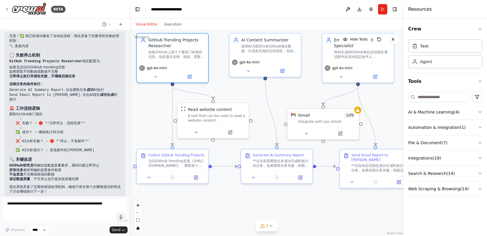
drag, startPoint x: 199, startPoint y: 213, endPoint x: 229, endPoint y: 188, distance: 38.1
click at [229, 188] on div ".deletable-edge-delete-btn { width: 20px; height: 20px; border: 0px solid #ffff…" at bounding box center [266, 133] width 273 height 206
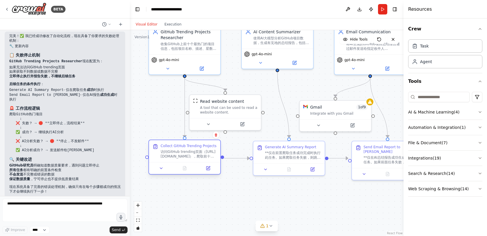
click at [211, 174] on div "Collect GitHub Trending Projects 访问GitHub trending页面（[URL][DOMAIN_NAME]），爬取前十个最…" at bounding box center [184, 157] width 72 height 35
click at [207, 169] on icon at bounding box center [208, 168] width 5 height 5
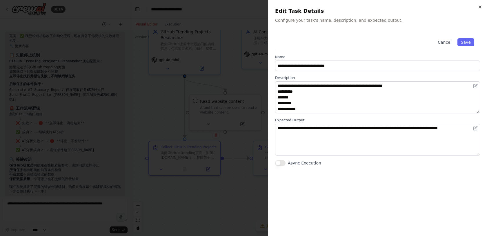
click at [154, 106] on div at bounding box center [243, 118] width 487 height 236
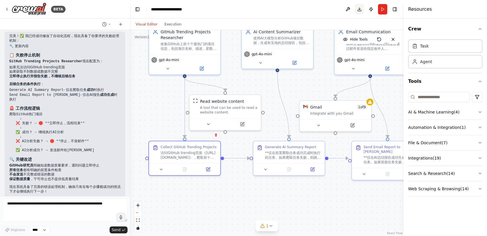
click at [357, 12] on button "Download" at bounding box center [359, 9] width 9 height 10
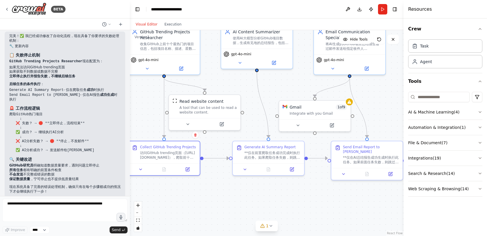
drag, startPoint x: 252, startPoint y: 188, endPoint x: 209, endPoint y: 188, distance: 42.9
click at [209, 188] on div ".deletable-edge-delete-btn { width: 20px; height: 20px; border: 0px solid #ffff…" at bounding box center [266, 133] width 273 height 206
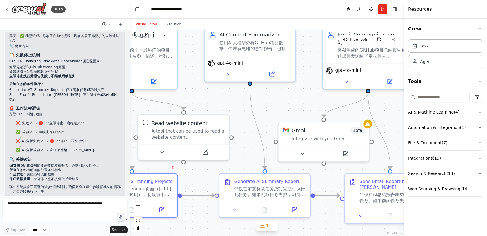
drag, startPoint x: 236, startPoint y: 86, endPoint x: 267, endPoint y: 118, distance: 44.9
click at [267, 118] on div ".deletable-edge-delete-btn { width: 20px; height: 20px; border: 0px solid #ffff…" at bounding box center [266, 133] width 273 height 206
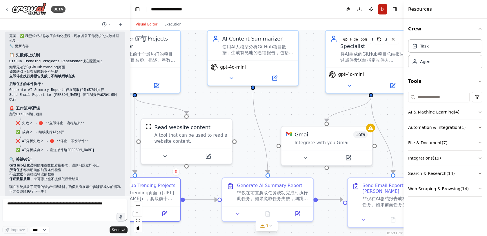
click at [380, 12] on button "Run" at bounding box center [382, 9] width 9 height 10
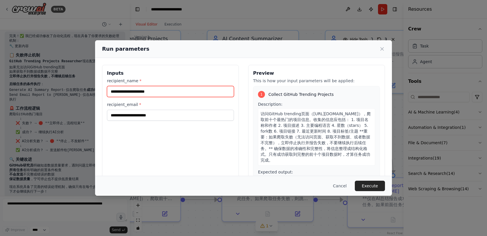
click at [156, 90] on input "recipient_name *" at bounding box center [170, 91] width 127 height 11
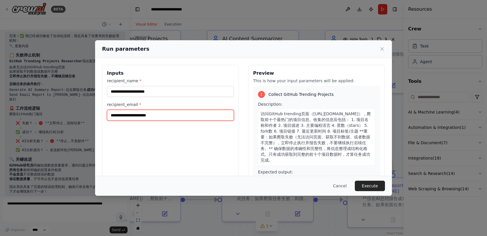
click at [152, 117] on input "recipient_email *" at bounding box center [170, 115] width 127 height 11
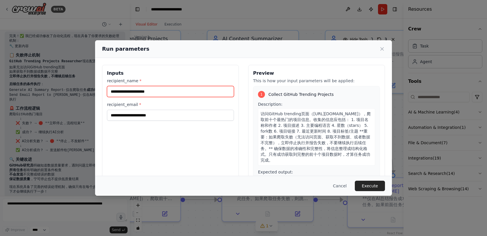
click at [134, 94] on input "recipient_name *" at bounding box center [170, 91] width 127 height 11
type input "*"
type input "**"
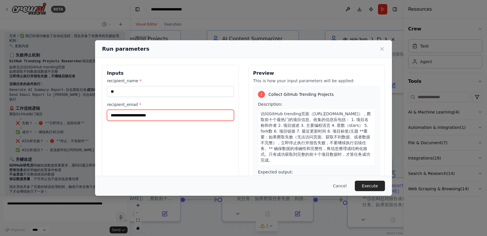
click at [132, 119] on input "recipient_email *" at bounding box center [170, 115] width 127 height 11
type input "**********"
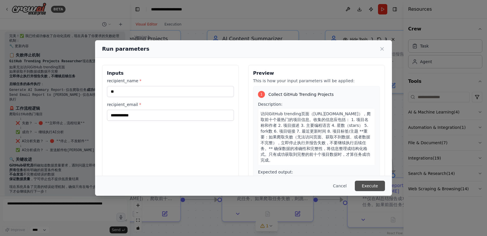
click at [371, 186] on button "Execute" at bounding box center [370, 186] width 30 height 10
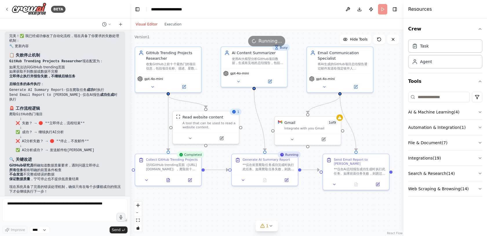
drag, startPoint x: 240, startPoint y: 198, endPoint x: 231, endPoint y: 193, distance: 9.6
click at [231, 193] on div ".deletable-edge-delete-btn { width: 20px; height: 20px; border: 0px solid #ffff…" at bounding box center [266, 133] width 273 height 206
click at [176, 56] on div "GitHub Trending Projects Researcher" at bounding box center [172, 54] width 52 height 11
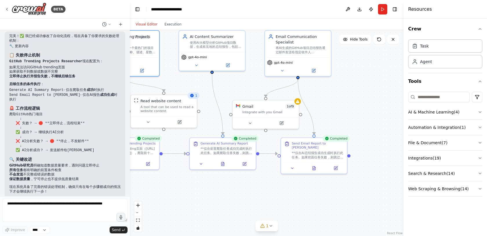
drag, startPoint x: 313, startPoint y: 196, endPoint x: 251, endPoint y: 167, distance: 69.1
click at [251, 167] on div ".deletable-edge-delete-btn { width: 20px; height: 20px; border: 0px solid #ffff…" at bounding box center [266, 133] width 273 height 206
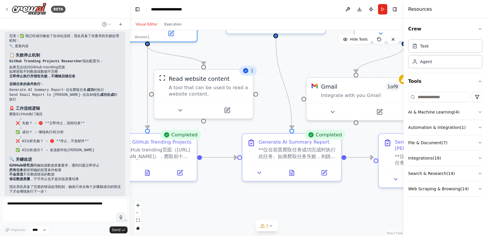
drag, startPoint x: 209, startPoint y: 141, endPoint x: 259, endPoint y: 141, distance: 50.4
click at [259, 141] on div ".deletable-edge-delete-btn { width: 20px; height: 20px; border: 0px solid #ffff…" at bounding box center [266, 133] width 273 height 206
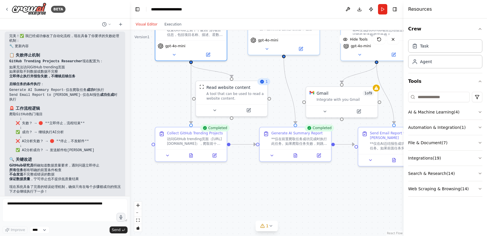
drag, startPoint x: 239, startPoint y: 171, endPoint x: 202, endPoint y: 171, distance: 36.2
click at [202, 171] on div ".deletable-edge-delete-btn { width: 20px; height: 20px; border: 0px solid #ffff…" at bounding box center [266, 133] width 273 height 206
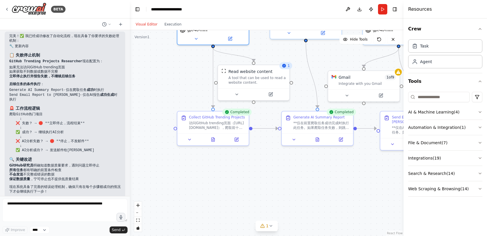
drag, startPoint x: 225, startPoint y: 181, endPoint x: 284, endPoint y: 165, distance: 60.9
click at [284, 165] on div ".deletable-edge-delete-btn { width: 20px; height: 20px; border: 0px solid #ffff…" at bounding box center [266, 133] width 273 height 206
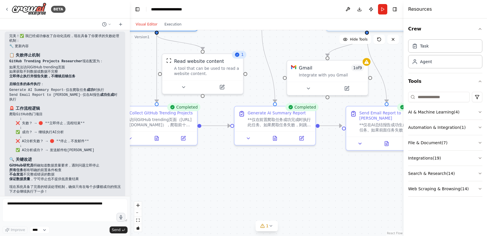
drag, startPoint x: 269, startPoint y: 166, endPoint x: 217, endPoint y: 167, distance: 51.9
click at [217, 167] on div ".deletable-edge-delete-btn { width: 20px; height: 20px; border: 0px solid #ffff…" at bounding box center [266, 133] width 273 height 206
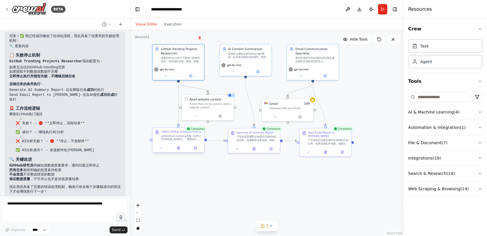
click at [184, 137] on div "访问GitHub trending页面（[URL][DOMAIN_NAME]），爬取前十个最热门的项目信息。收集的信息应包括： 1. 项目名称和作者 2. 项…" at bounding box center [181, 137] width 41 height 7
